Goal: Use online tool/utility: Utilize a website feature to perform a specific function

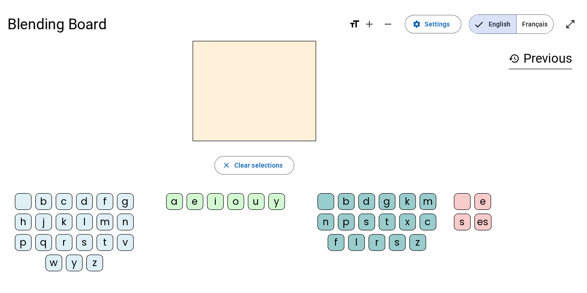
click at [103, 204] on div "f" at bounding box center [105, 201] width 17 height 17
click at [181, 201] on div "a" at bounding box center [174, 201] width 17 height 17
click at [376, 241] on div "r" at bounding box center [377, 242] width 17 height 17
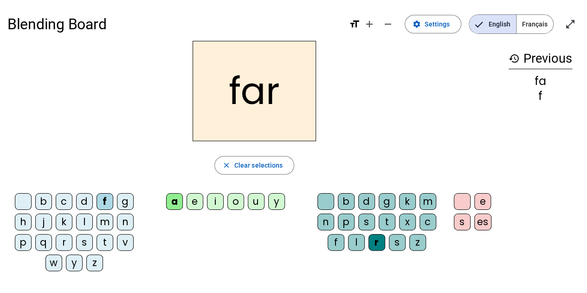
click at [281, 99] on h2 "far" at bounding box center [254, 91] width 123 height 100
click at [273, 101] on h2 "far" at bounding box center [254, 91] width 123 height 100
click at [265, 162] on span "Clear selections" at bounding box center [258, 165] width 49 height 11
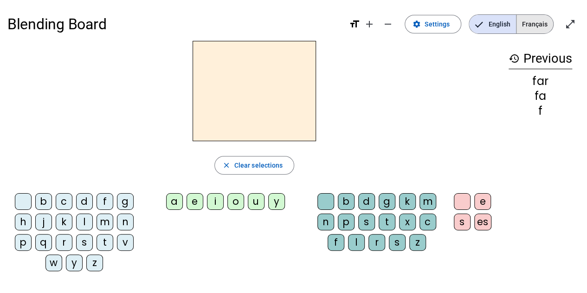
click at [532, 25] on span "Français" at bounding box center [535, 24] width 37 height 19
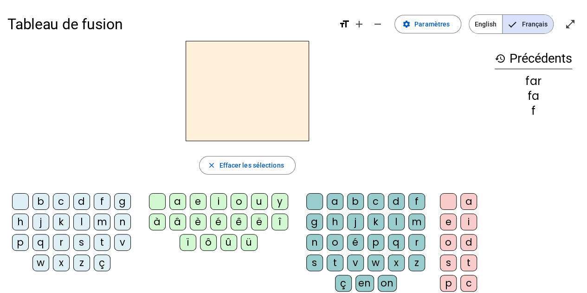
click at [78, 199] on div "d" at bounding box center [81, 201] width 17 height 17
click at [175, 198] on div "a" at bounding box center [177, 201] width 17 height 17
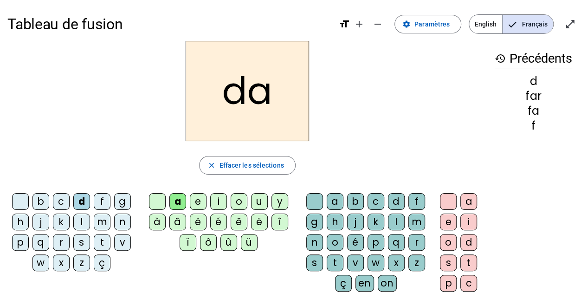
click at [376, 241] on div "p" at bounding box center [376, 242] width 17 height 17
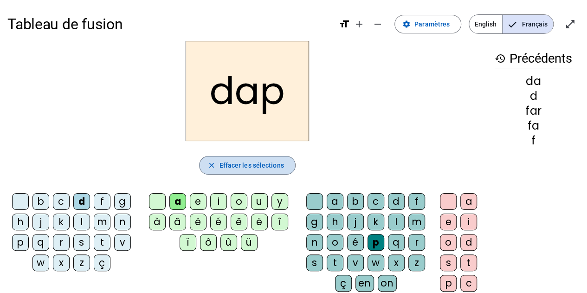
click at [224, 166] on span "Effacer les sélections" at bounding box center [251, 165] width 65 height 11
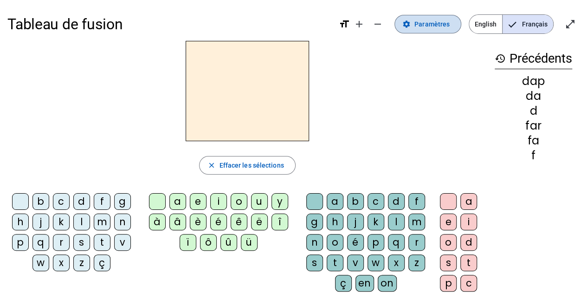
click at [440, 16] on span at bounding box center [428, 24] width 66 height 22
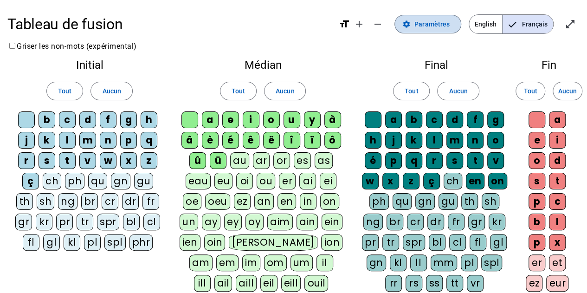
click at [427, 25] on span "Paramètres" at bounding box center [431, 24] width 35 height 11
click at [381, 26] on mat-icon "remove" at bounding box center [377, 24] width 11 height 11
